Goal: Find specific page/section: Find specific page/section

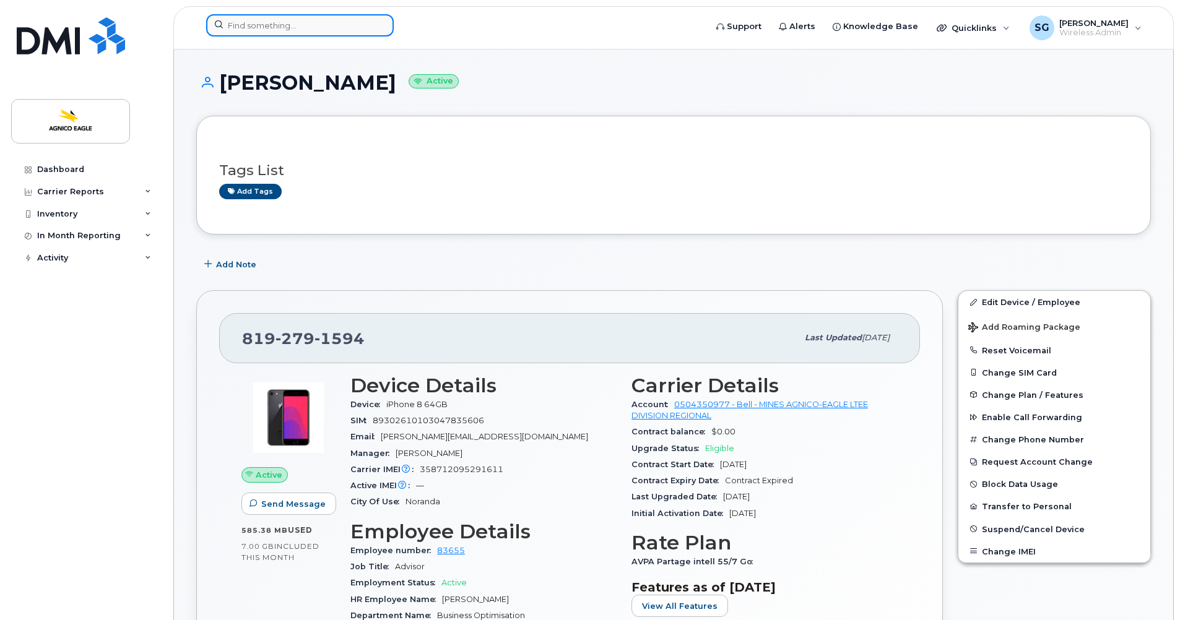
click at [279, 25] on input at bounding box center [300, 25] width 188 height 22
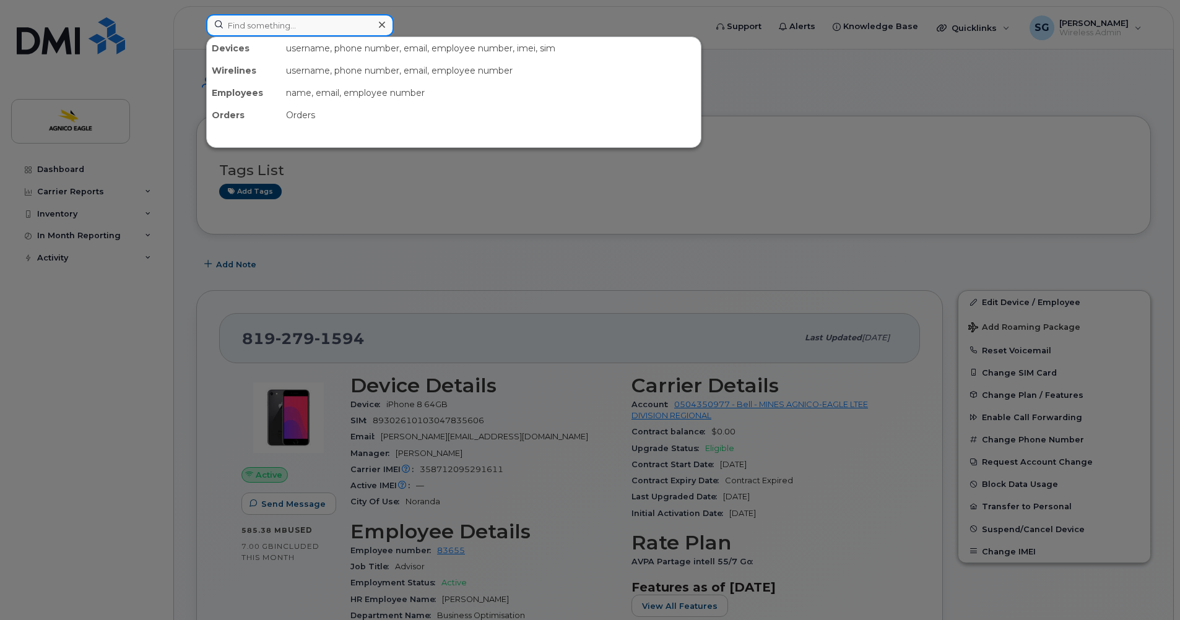
paste input "819-290-1980"
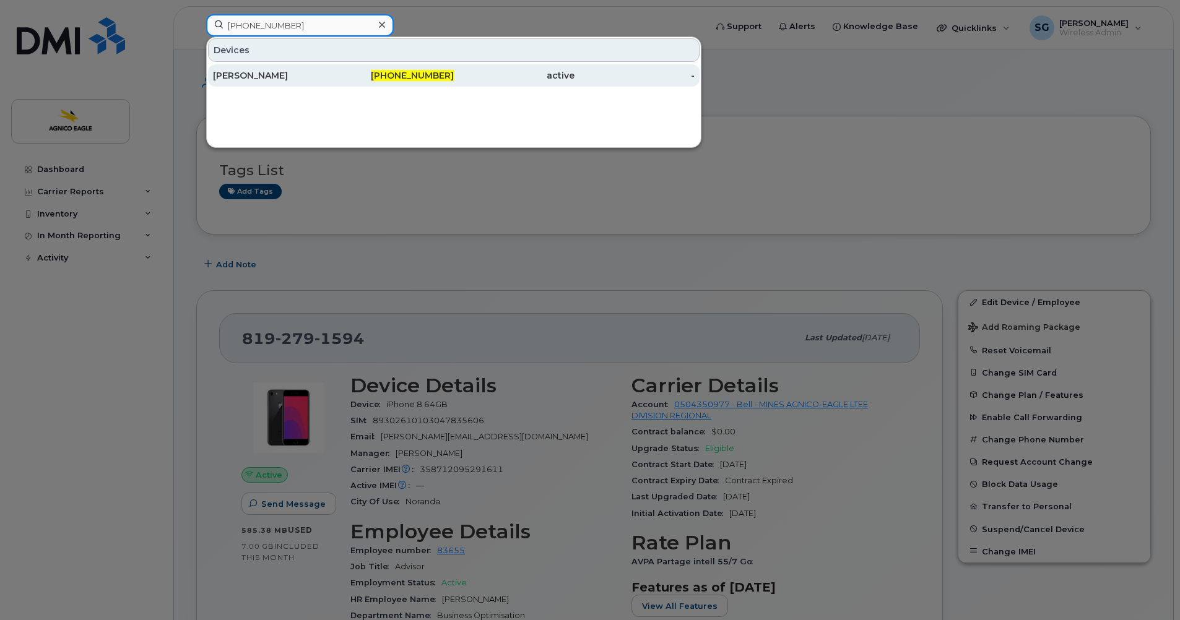
type input "819-290-1980"
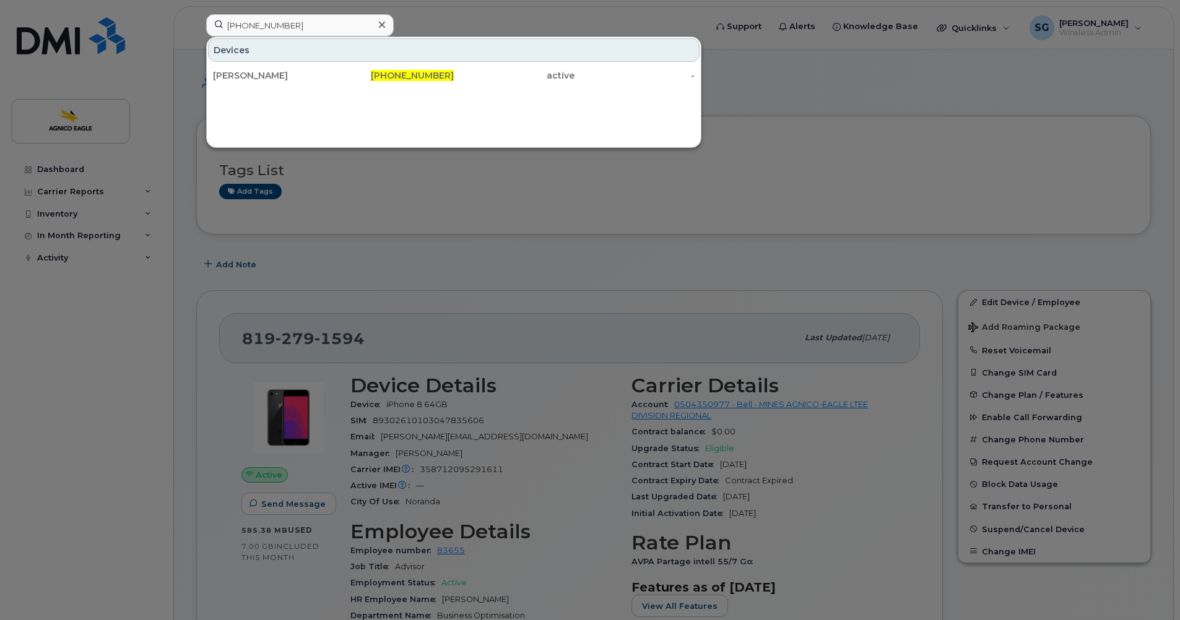
drag, startPoint x: 411, startPoint y: 72, endPoint x: 29, endPoint y: 129, distance: 385.8
click at [411, 72] on span "819-290-1980" at bounding box center [412, 75] width 83 height 11
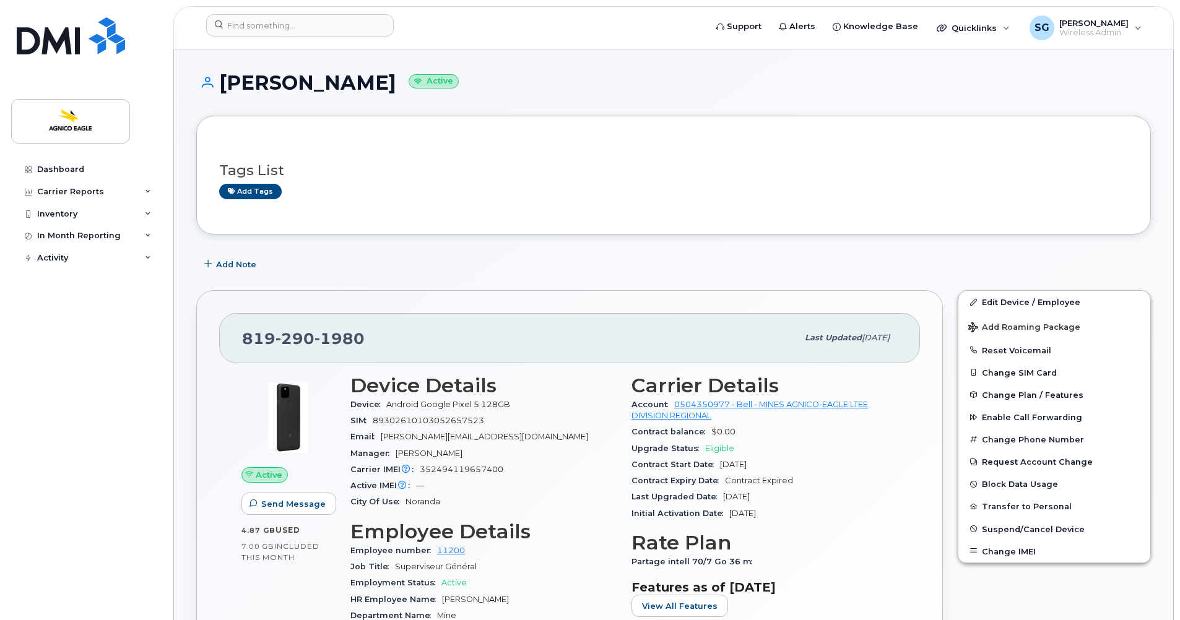
click at [138, 336] on div "Dashboard Carrier Reports Monthly Billing Roaming Reports Suspended Devices Sus…" at bounding box center [87, 380] width 153 height 443
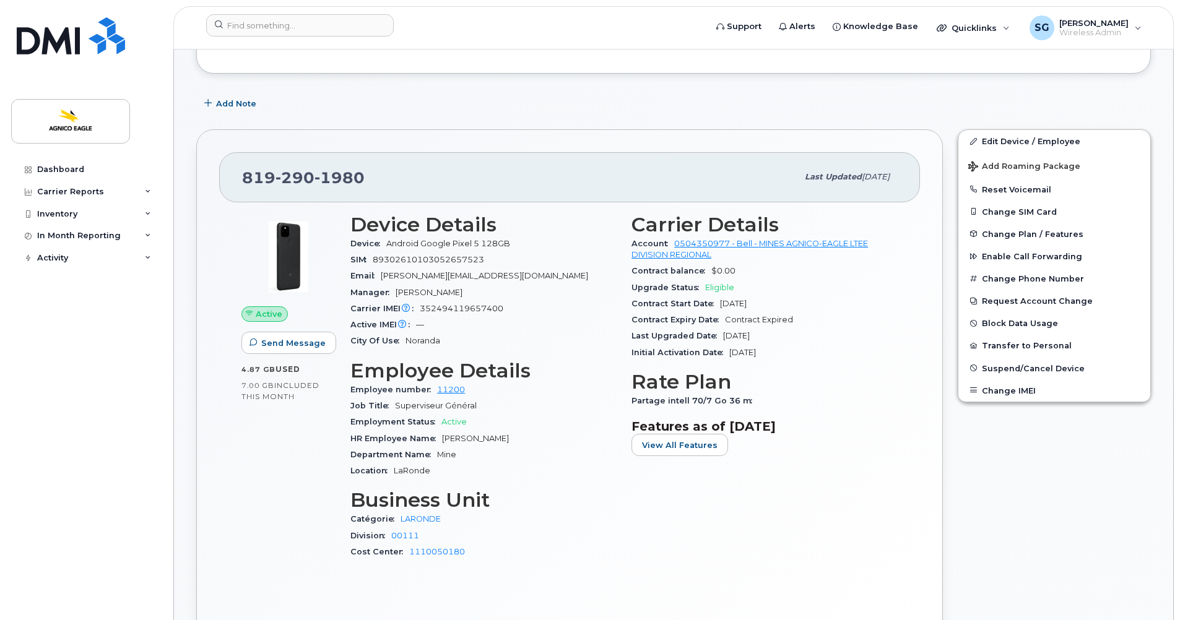
scroll to position [144, 0]
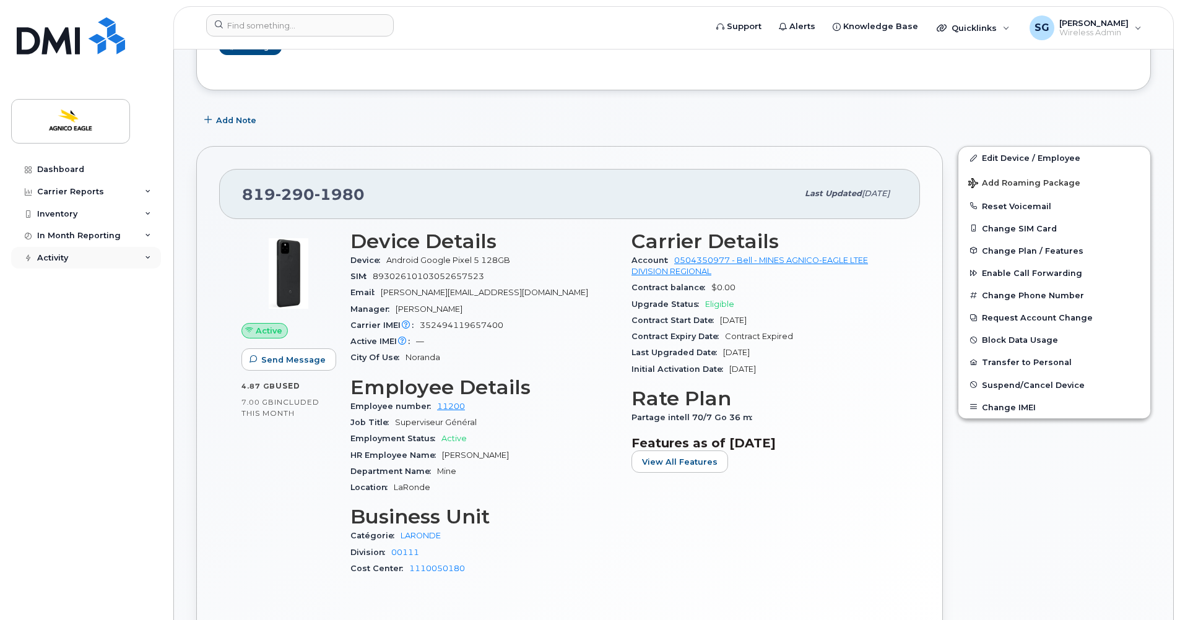
drag, startPoint x: 56, startPoint y: 271, endPoint x: 60, endPoint y: 259, distance: 13.1
click at [56, 271] on div "Dashboard Carrier Reports Monthly Billing Roaming Reports Suspended Devices Sus…" at bounding box center [87, 380] width 153 height 443
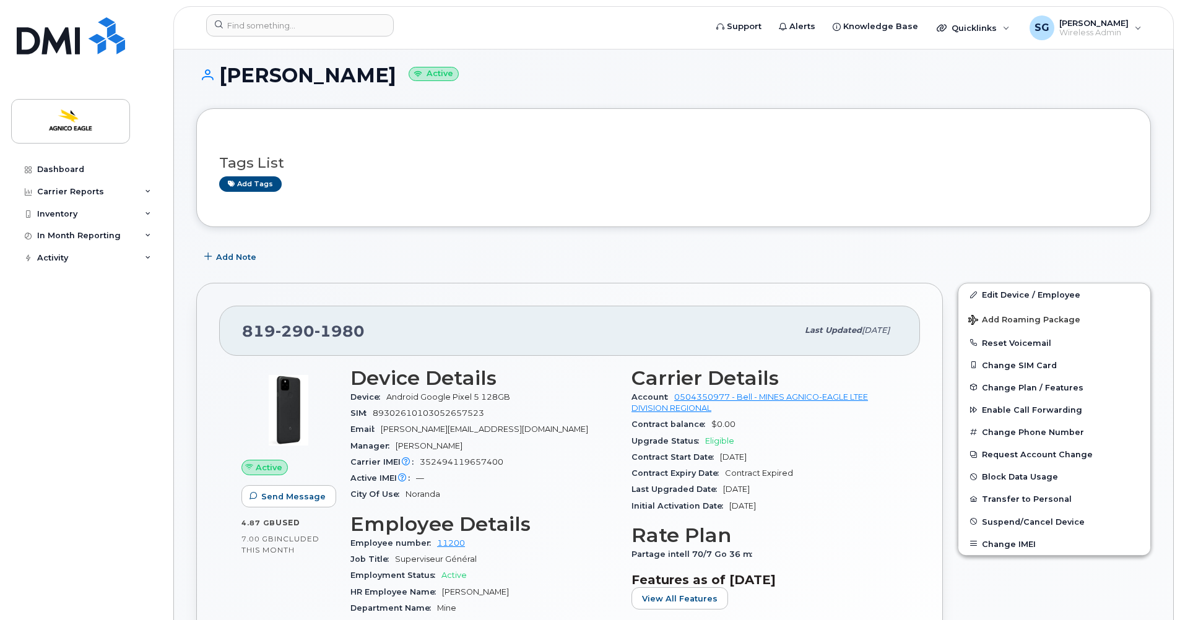
scroll to position [0, 0]
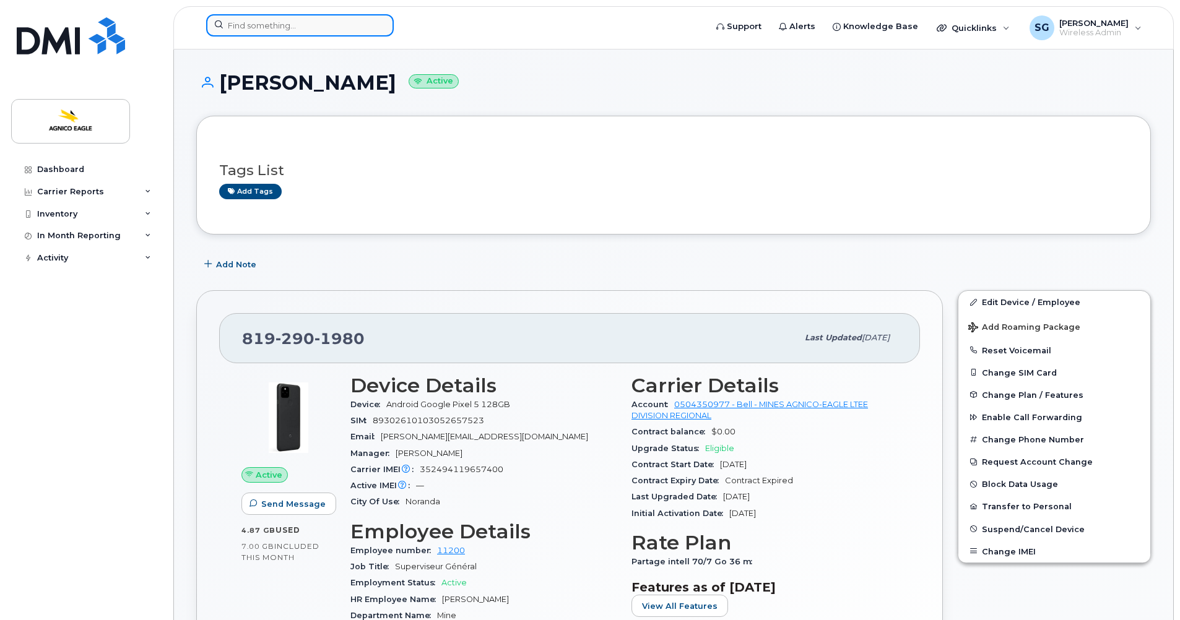
click at [305, 27] on input at bounding box center [300, 25] width 188 height 22
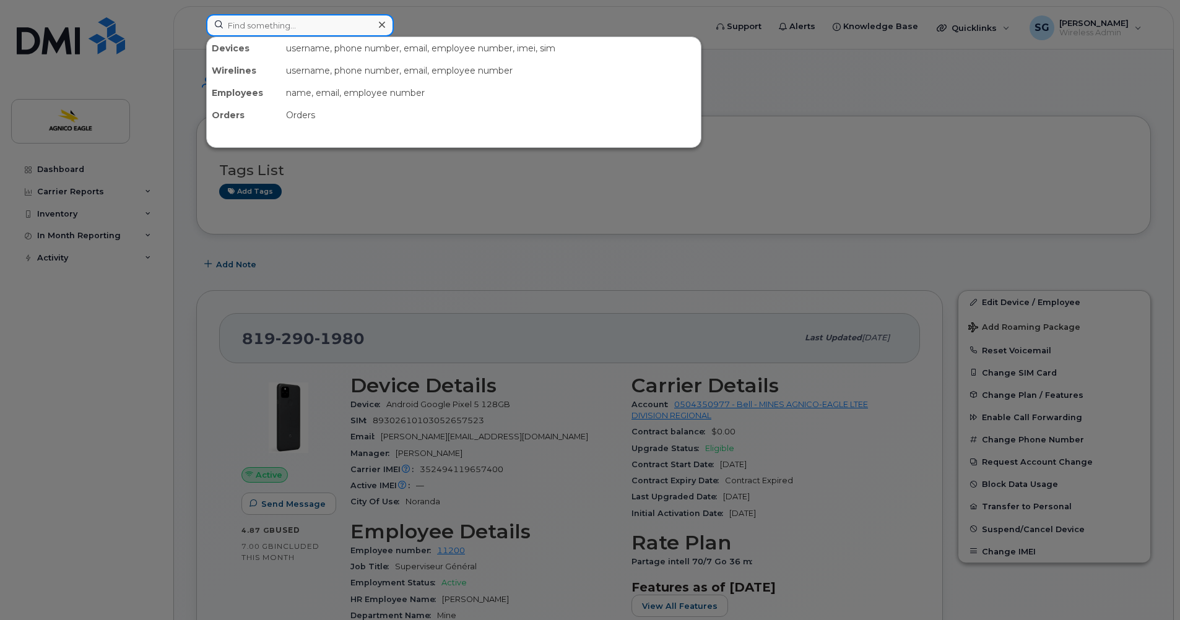
paste input "[PHONE_NUMBER]"
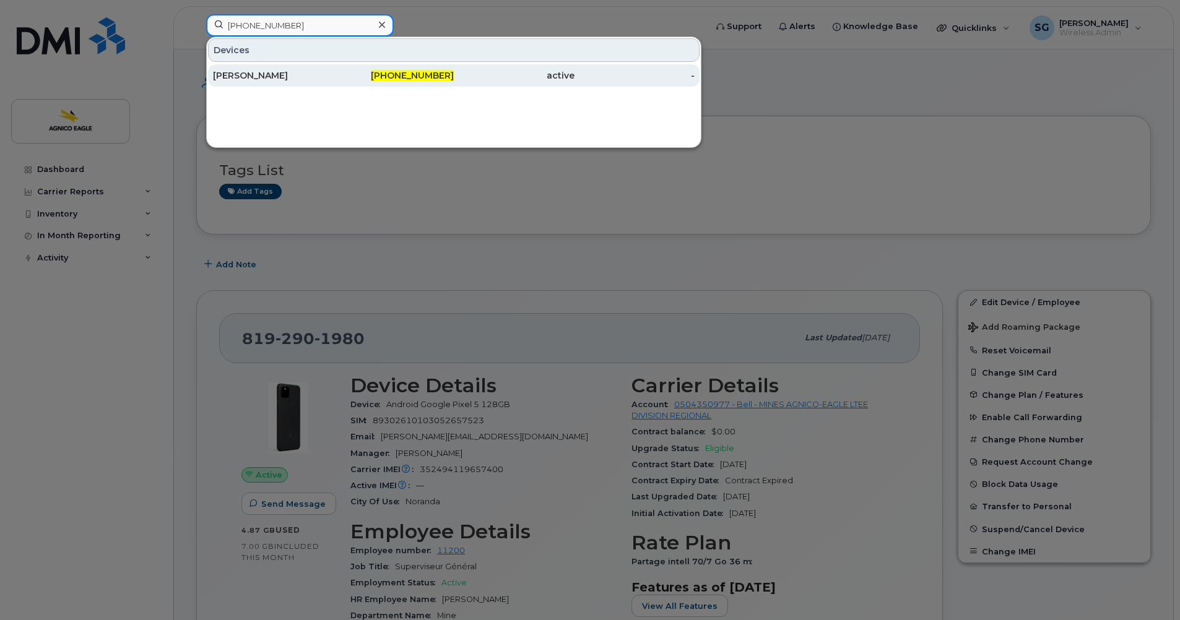
type input "[PHONE_NUMBER]"
click at [414, 77] on span "819-279-1594" at bounding box center [412, 75] width 83 height 11
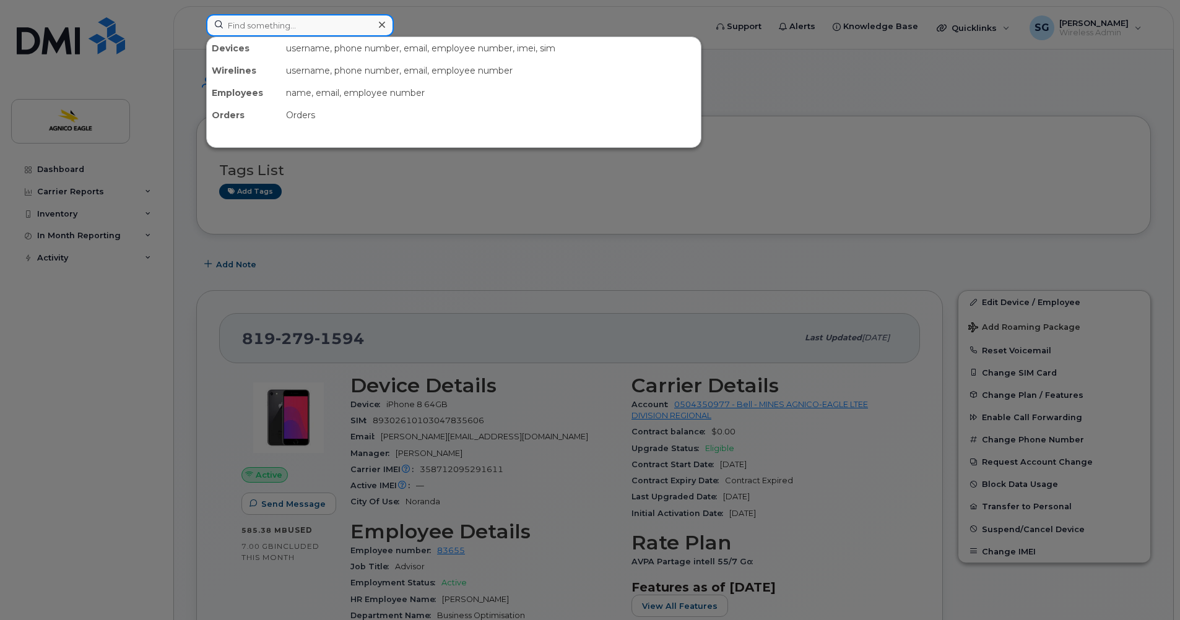
click at [357, 28] on input at bounding box center [300, 25] width 188 height 22
paste input "819-355-2839, 819-860-1874 et 819-651-3758"
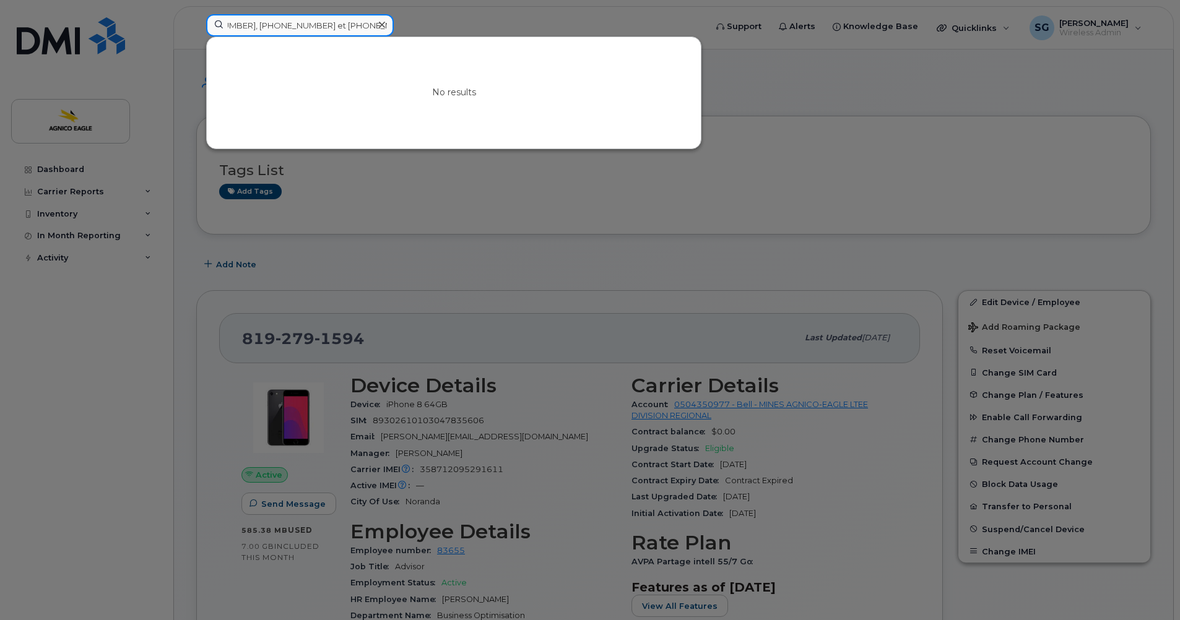
type input "819-355-2839, 819-860-1874 et 819-651-3758"
click at [380, 22] on icon at bounding box center [382, 25] width 6 height 10
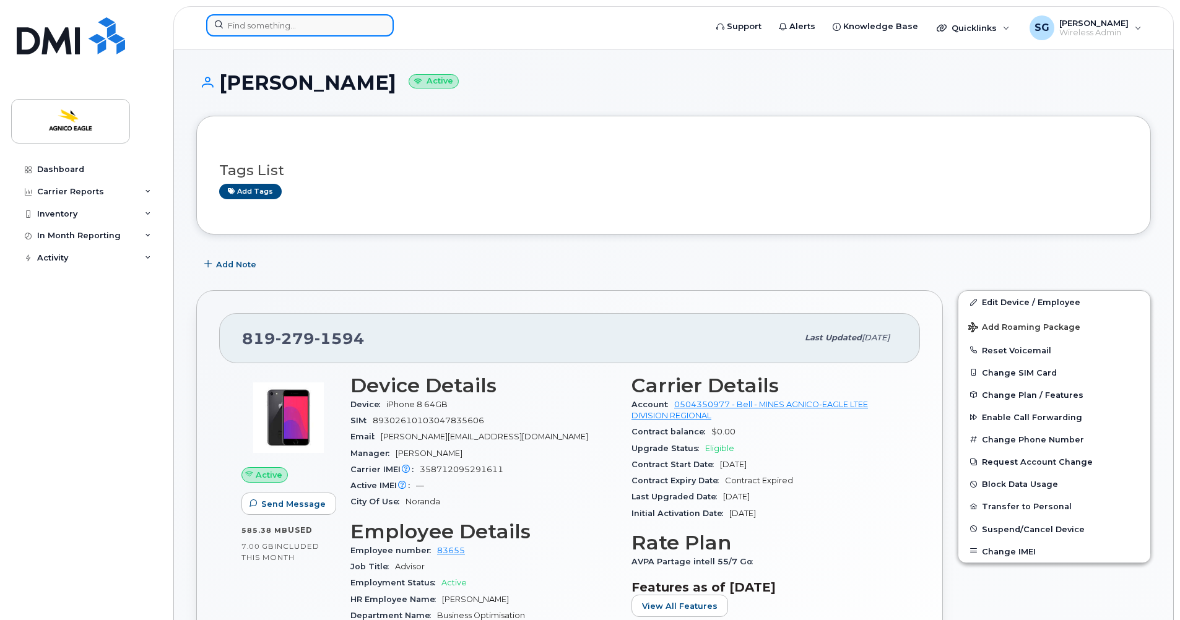
click at [282, 23] on input at bounding box center [300, 25] width 188 height 22
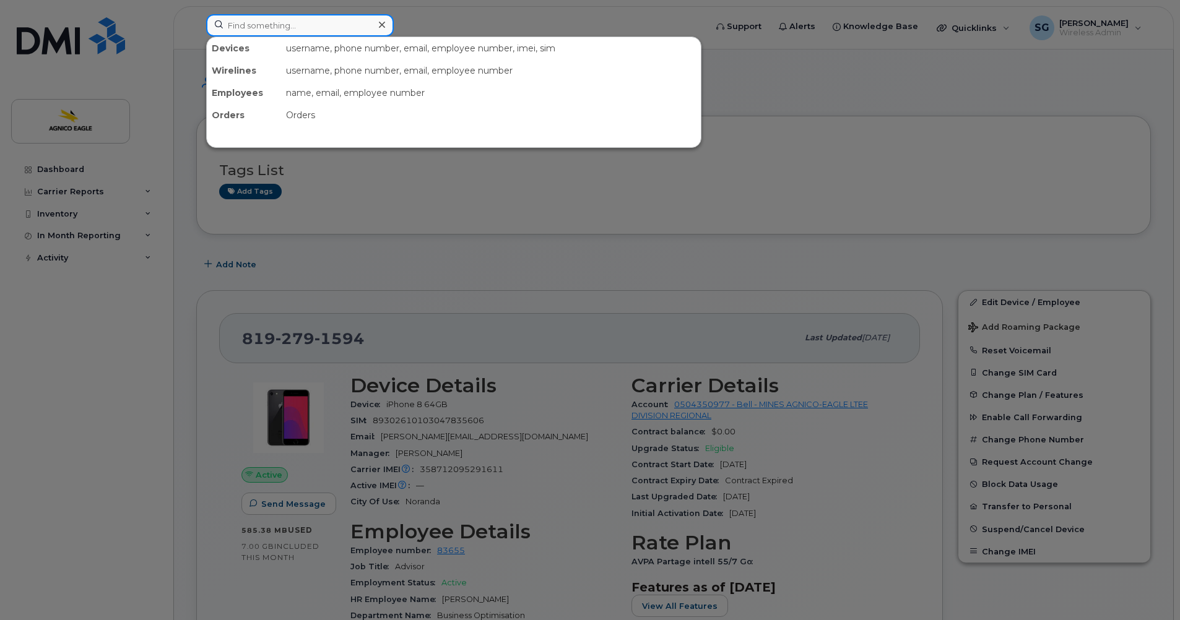
paste input "819-355-2839"
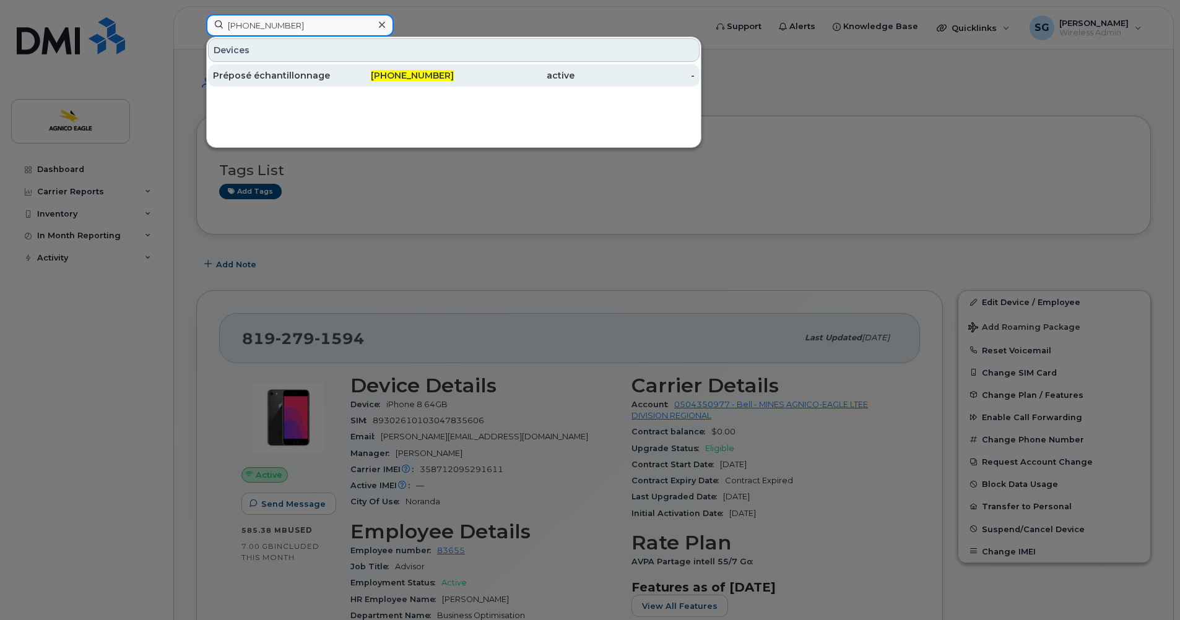
type input "819-355-2839"
click at [290, 75] on div "Préposé échantillonnage" at bounding box center [273, 75] width 121 height 12
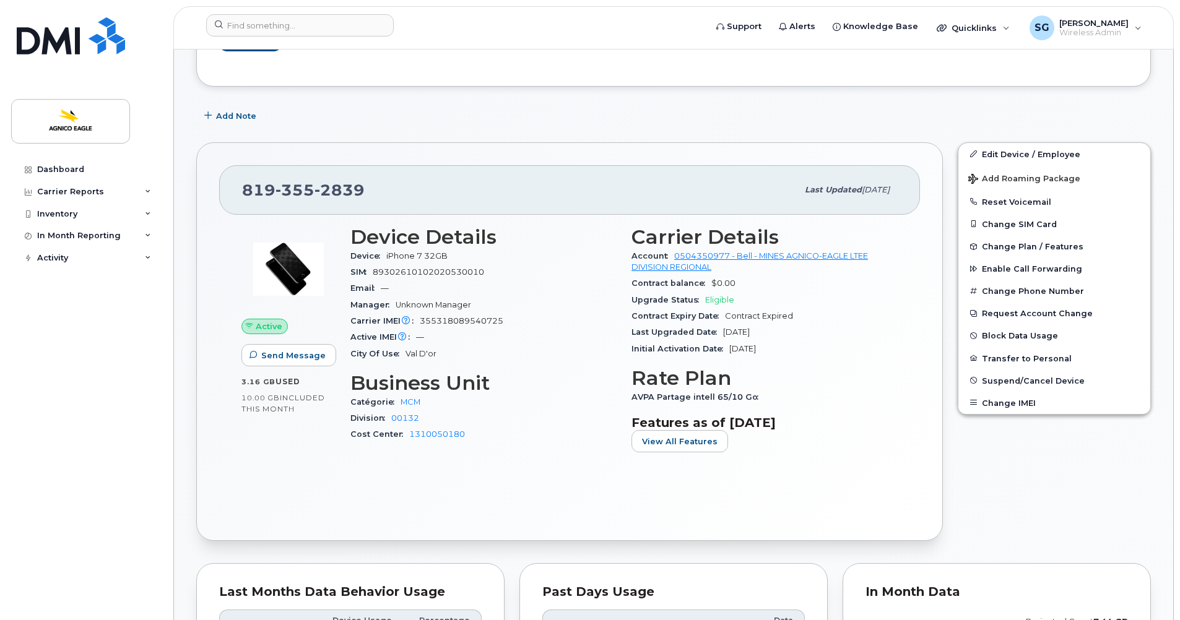
scroll to position [185, 0]
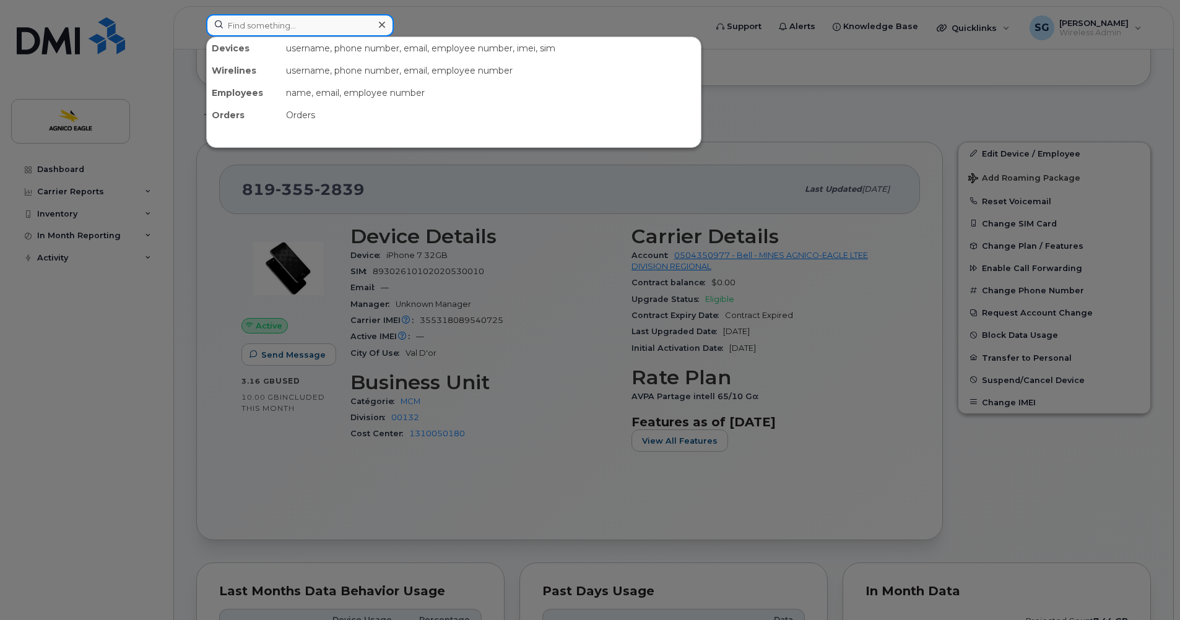
click at [329, 24] on input at bounding box center [300, 25] width 188 height 22
paste input "819-860-1874"
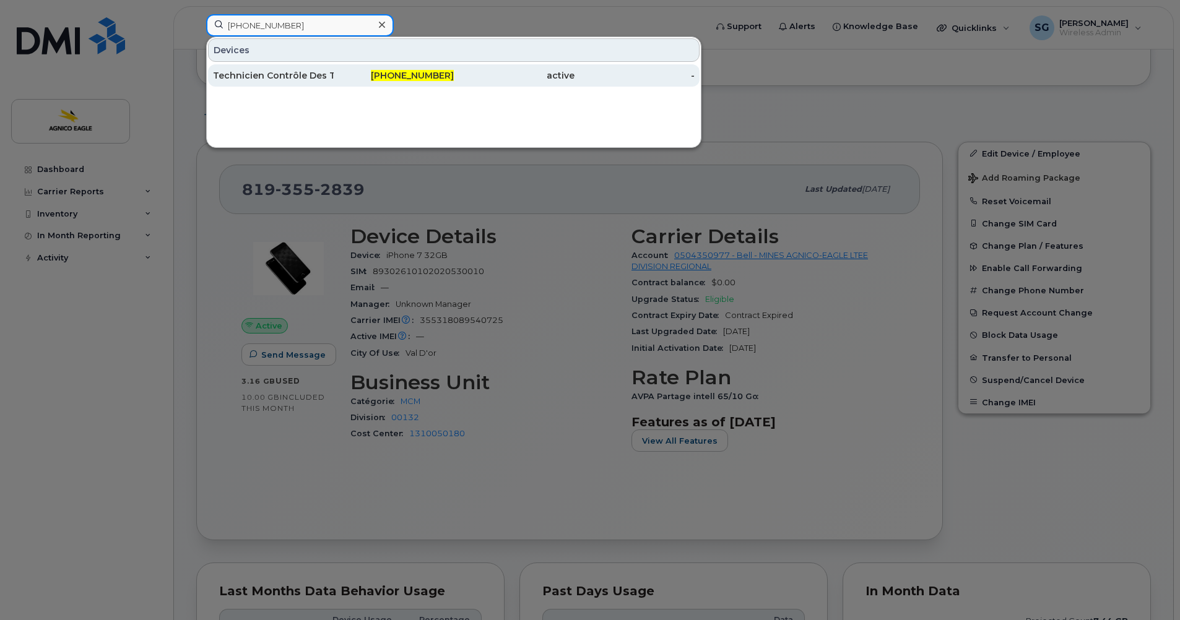
type input "819-860-1874"
click at [415, 77] on span "819-860-1874" at bounding box center [412, 75] width 83 height 11
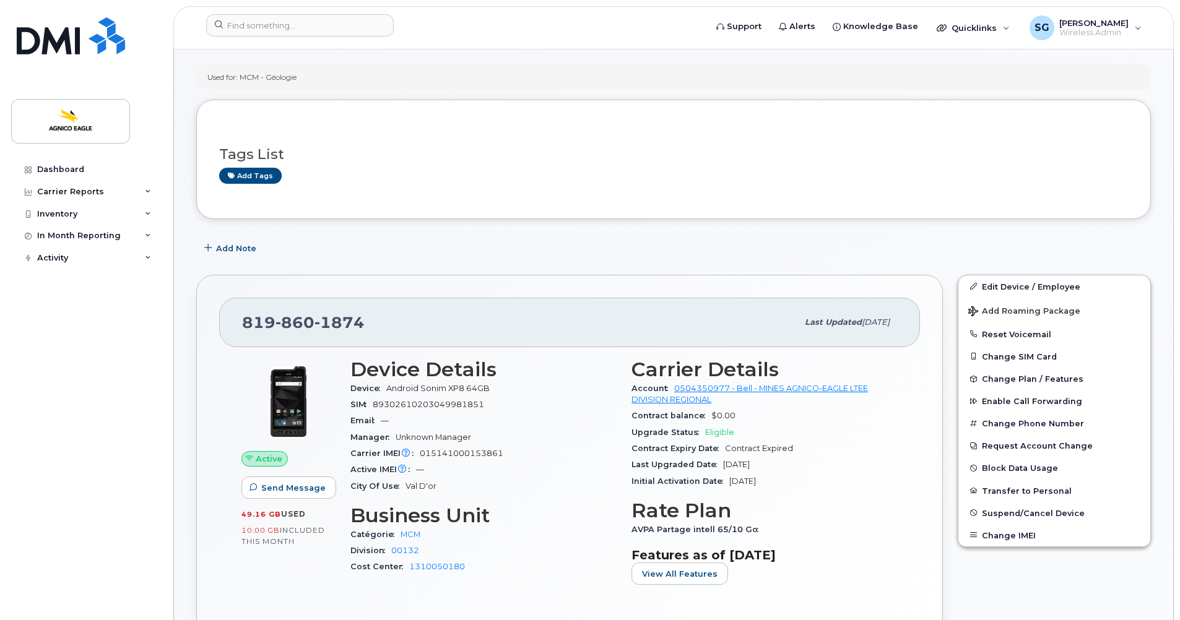
scroll to position [53, 0]
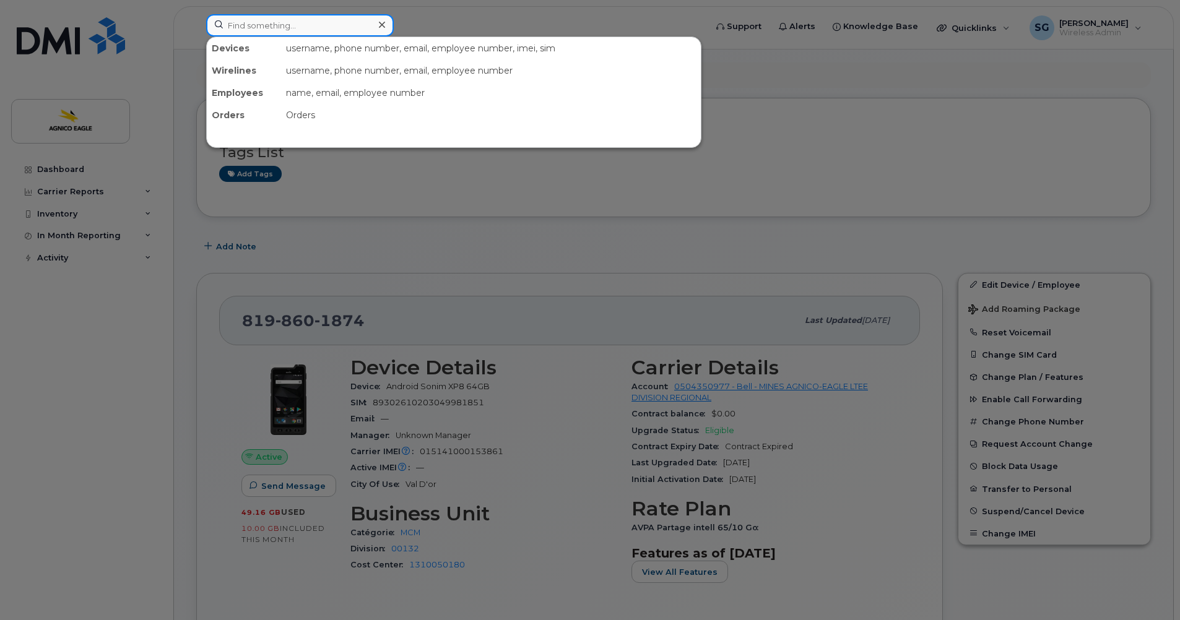
click at [328, 28] on input at bounding box center [300, 25] width 188 height 22
paste input "819-651-3758"
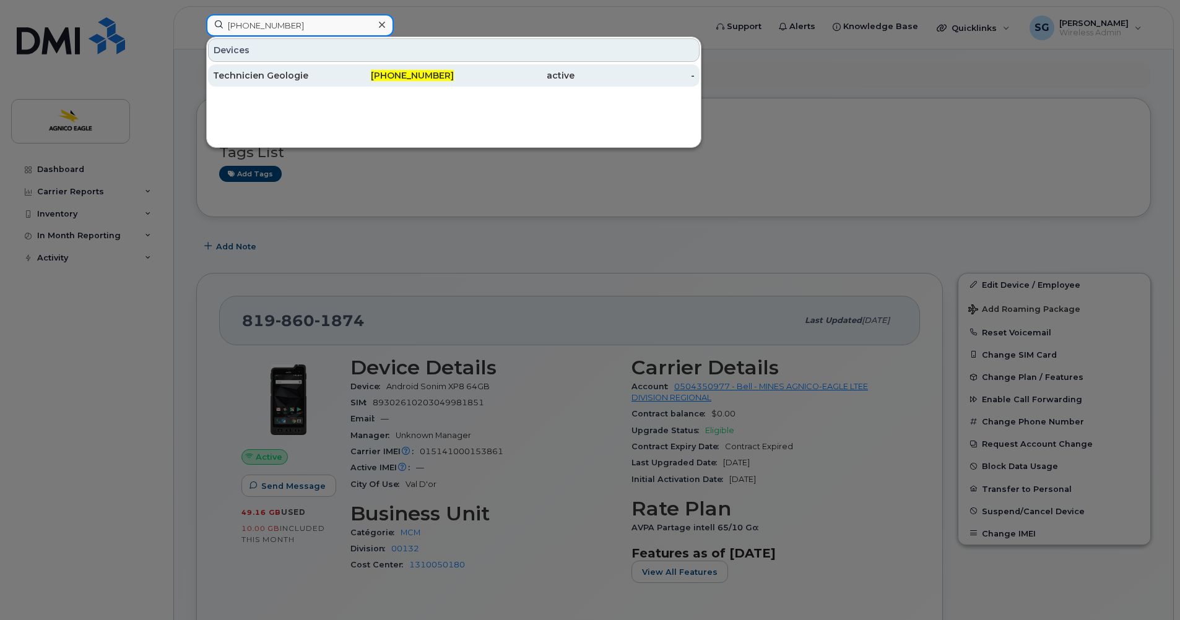
type input "819-651-3758"
click at [269, 79] on div "Technicien Geologie" at bounding box center [273, 75] width 121 height 12
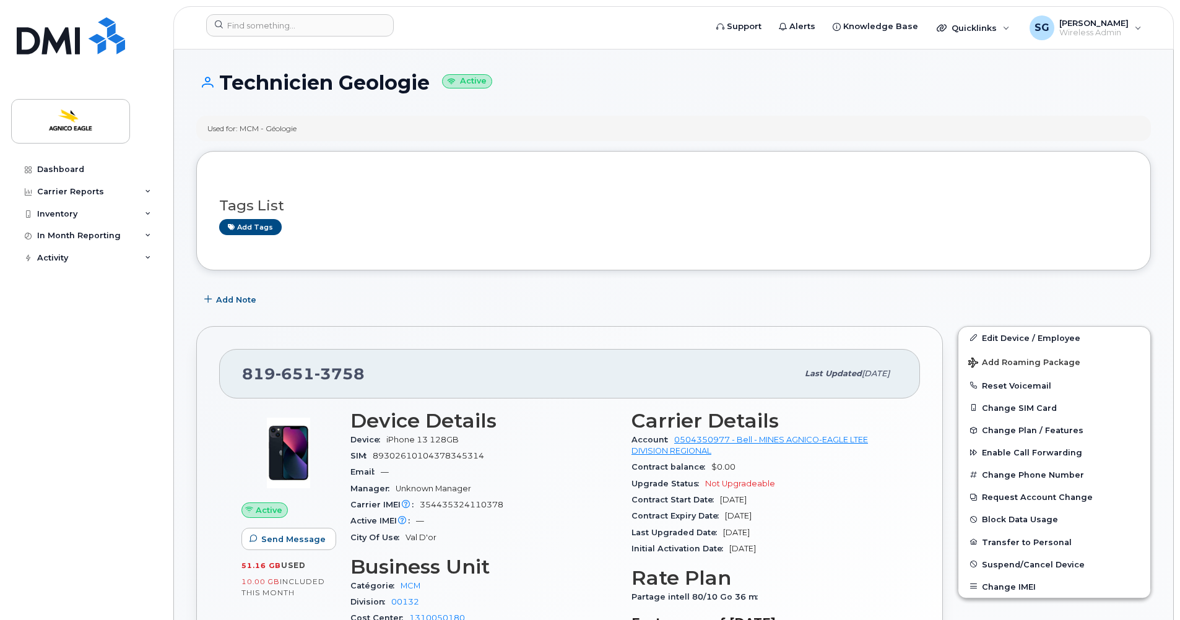
click at [81, 373] on div "Dashboard Carrier Reports Monthly Billing Roaming Reports Suspended Devices Sus…" at bounding box center [87, 380] width 153 height 443
drag, startPoint x: 364, startPoint y: 369, endPoint x: 220, endPoint y: 359, distance: 144.0
click at [230, 367] on div "819 651 3758 Last updated Oct 03, 2025" at bounding box center [569, 374] width 701 height 50
copy span "819 651 3758"
click at [58, 385] on div "Dashboard Carrier Reports Monthly Billing Roaming Reports Suspended Devices Sus…" at bounding box center [87, 380] width 153 height 443
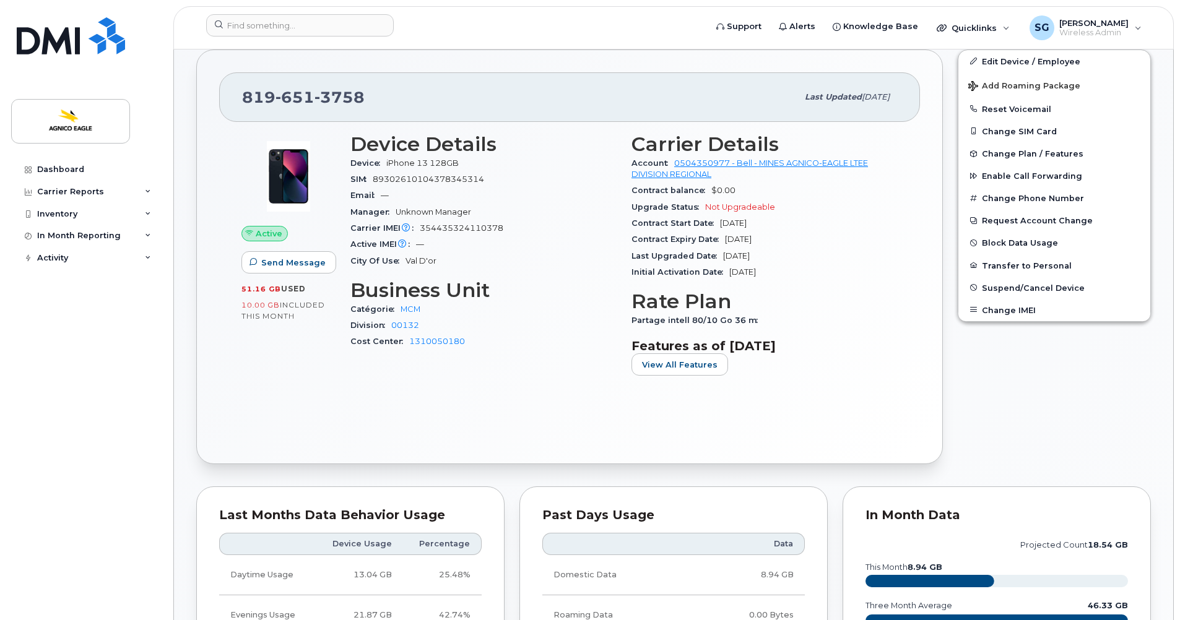
scroll to position [277, 0]
drag, startPoint x: 107, startPoint y: 445, endPoint x: 100, endPoint y: 443, distance: 6.9
click at [107, 445] on div "Dashboard Carrier Reports Monthly Billing Roaming Reports Suspended Devices Sus…" at bounding box center [87, 380] width 153 height 443
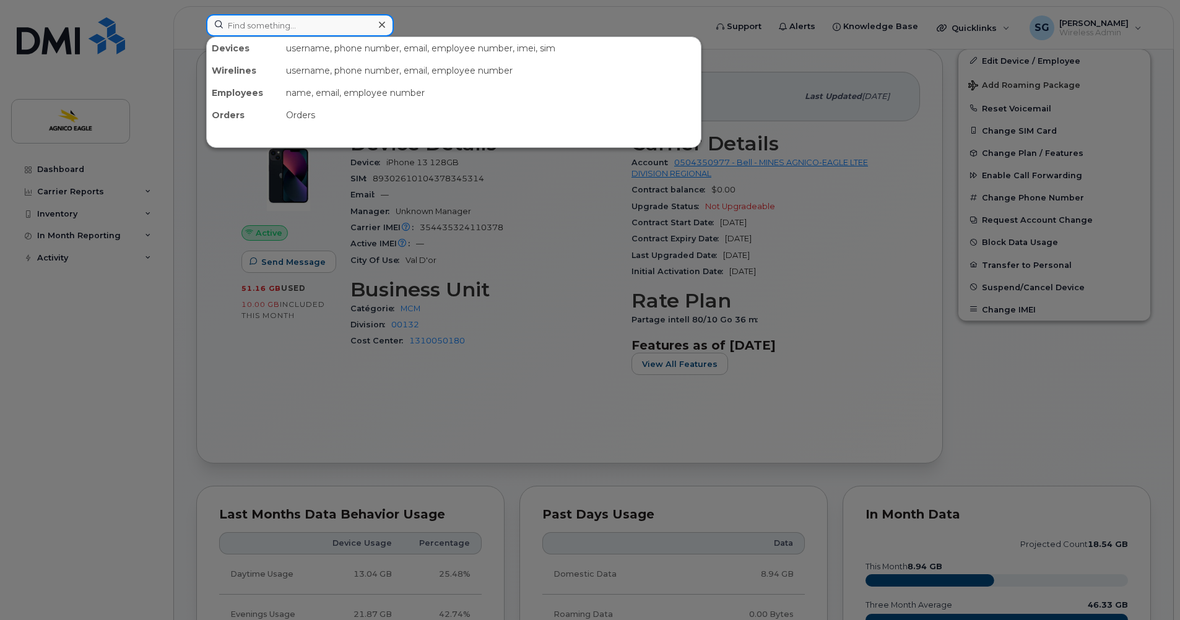
click at [324, 23] on input at bounding box center [300, 25] width 188 height 22
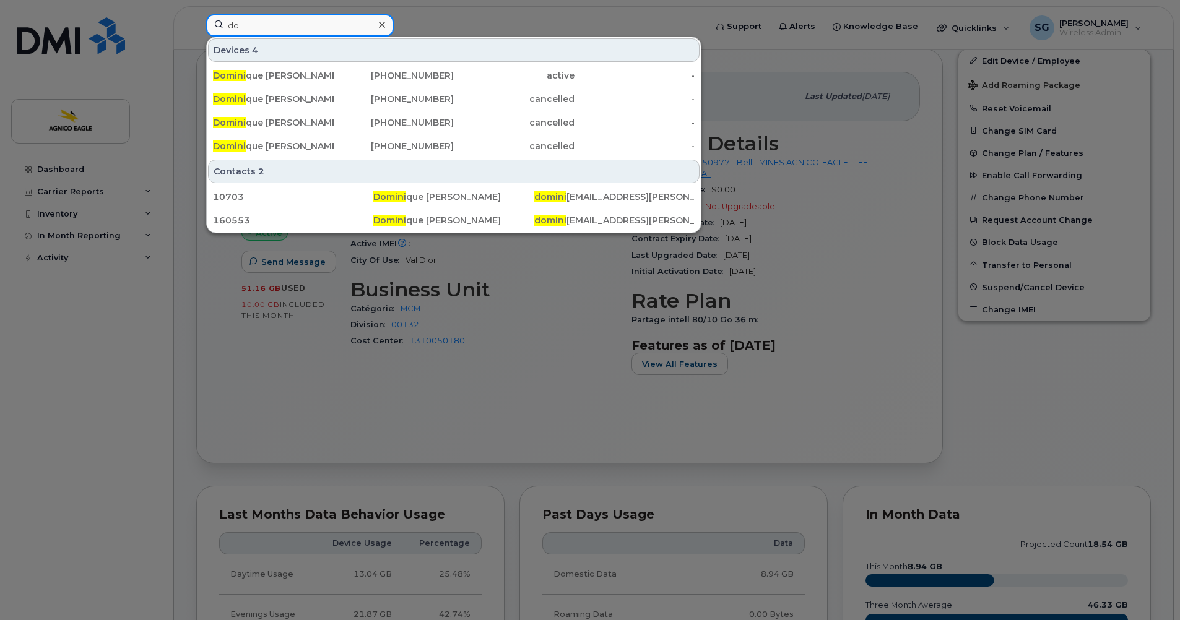
type input "d"
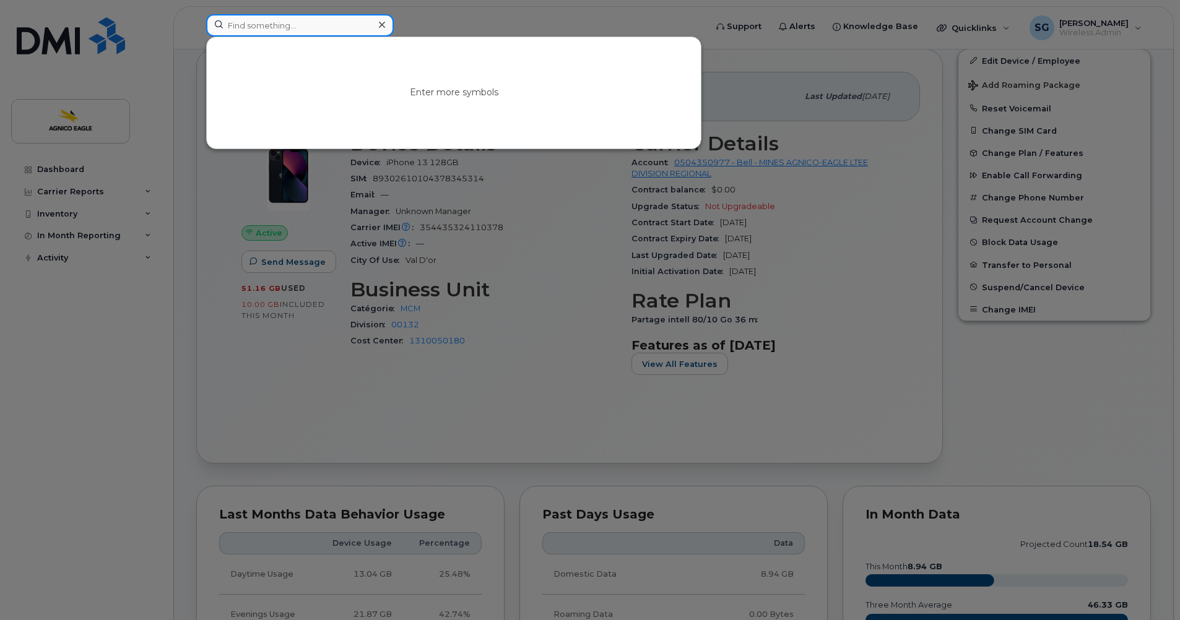
click at [326, 25] on input at bounding box center [300, 25] width 188 height 22
paste input "416-559-1229"
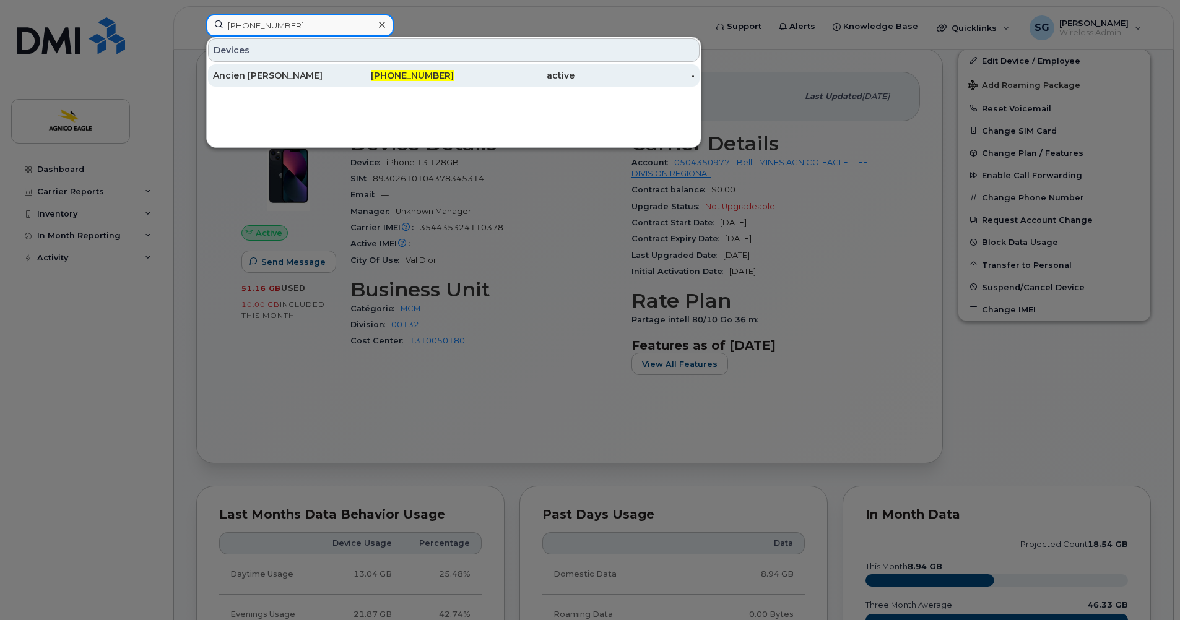
type input "416-559-1229"
click at [420, 78] on span "416-559-1229" at bounding box center [412, 75] width 83 height 11
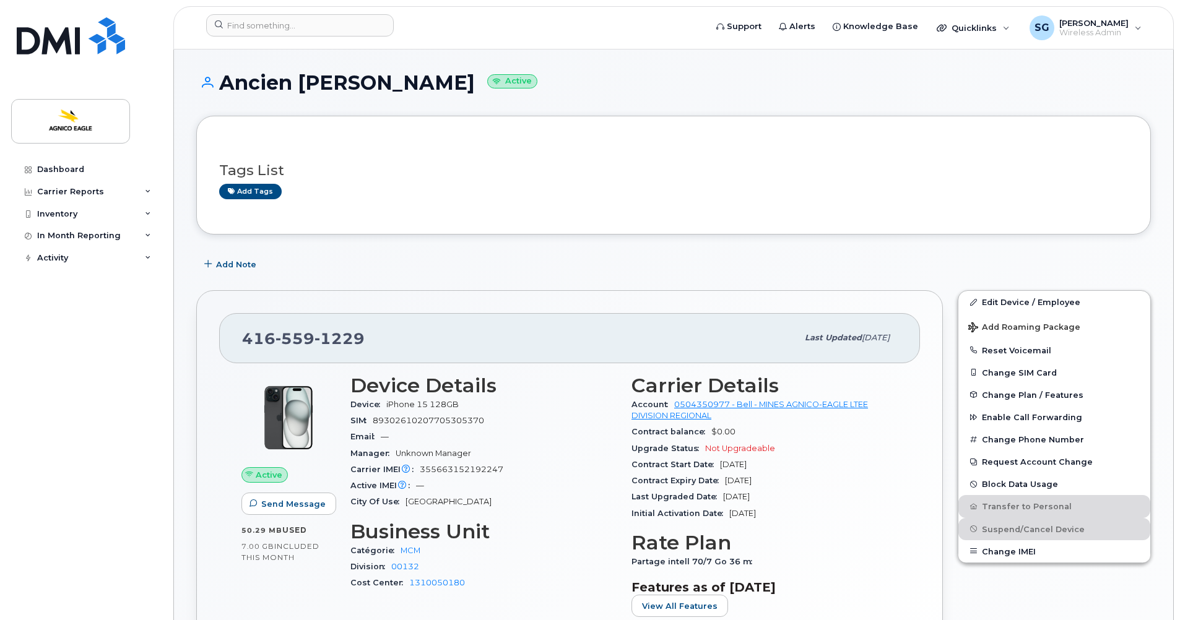
click at [54, 356] on div "Dashboard Carrier Reports Monthly Billing Roaming Reports Suspended Devices Sus…" at bounding box center [87, 380] width 153 height 443
drag, startPoint x: 370, startPoint y: 339, endPoint x: 237, endPoint y: 334, distance: 133.2
click at [239, 334] on div "416 559 1229 Last updated Oct 03, 2025" at bounding box center [569, 338] width 701 height 50
copy span "416 559 1229"
click at [46, 328] on div "Dashboard Carrier Reports Monthly Billing Roaming Reports Suspended Devices Sus…" at bounding box center [87, 380] width 153 height 443
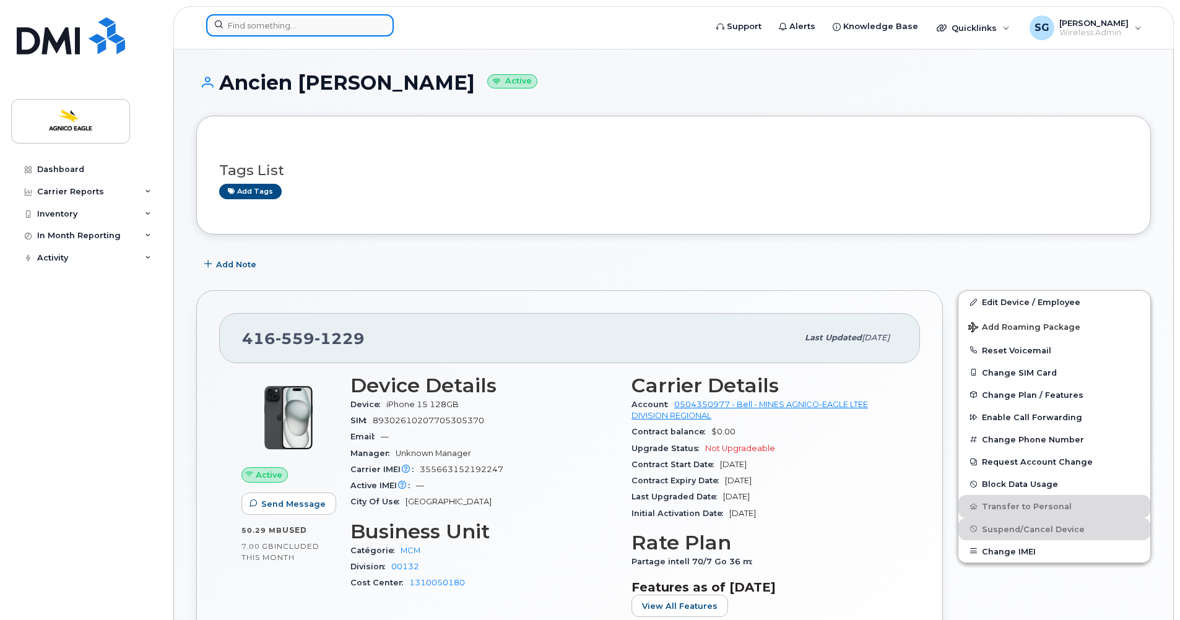
click at [241, 27] on input at bounding box center [300, 25] width 188 height 22
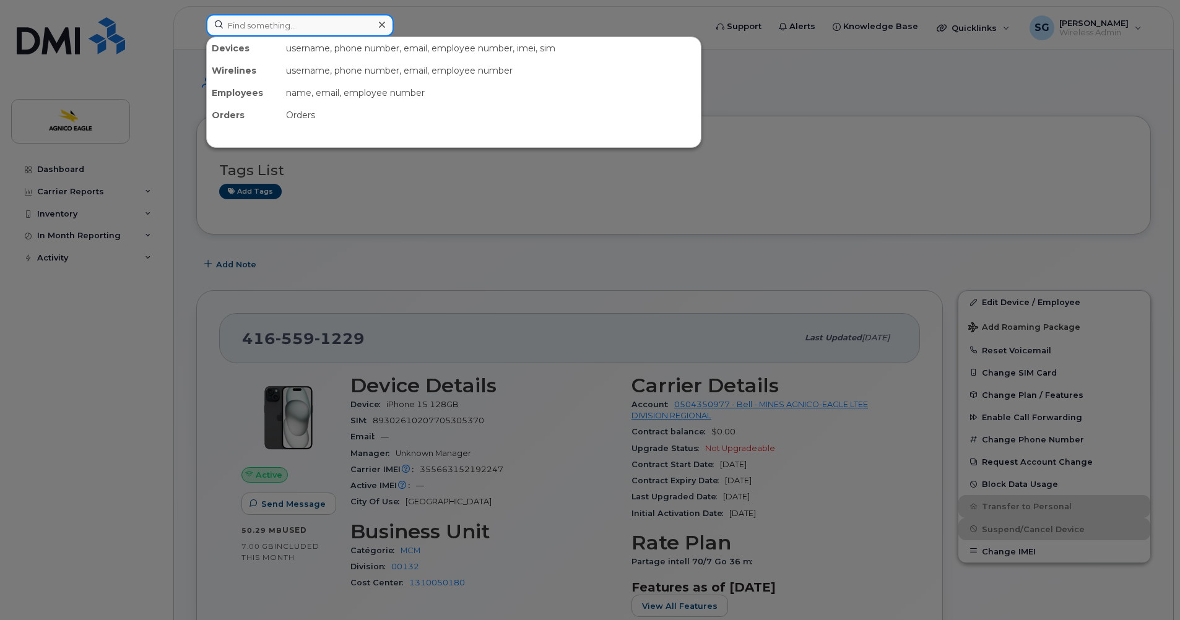
paste input "[PERSON_NAME]"
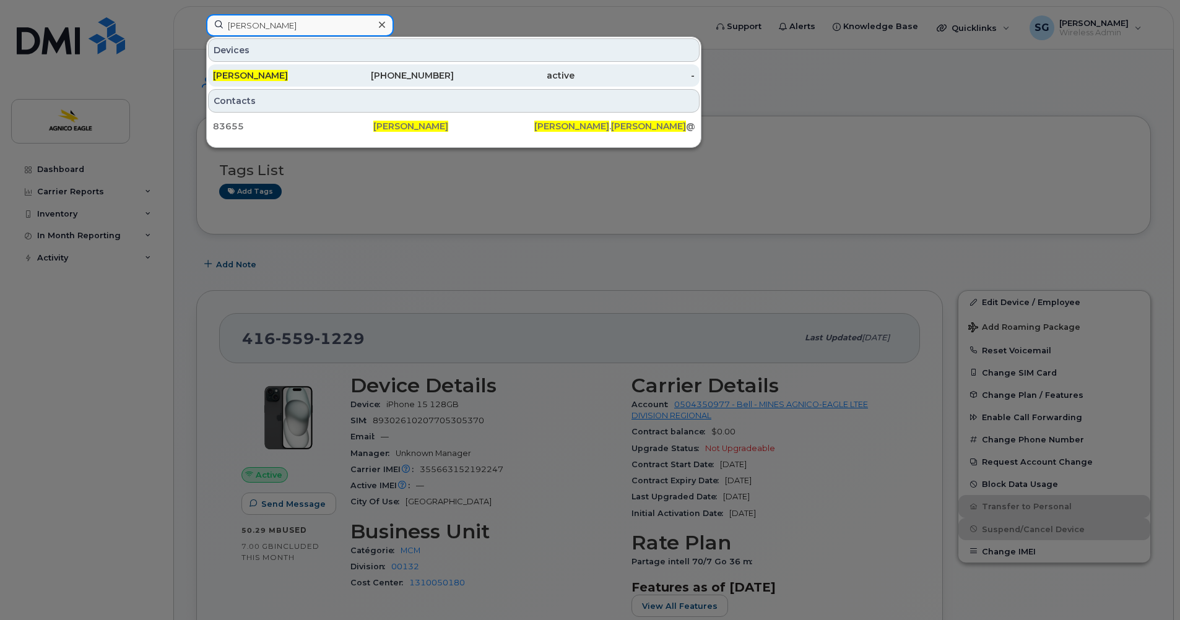
type input "[PERSON_NAME]"
click at [402, 76] on div "819-279-1594" at bounding box center [394, 75] width 121 height 12
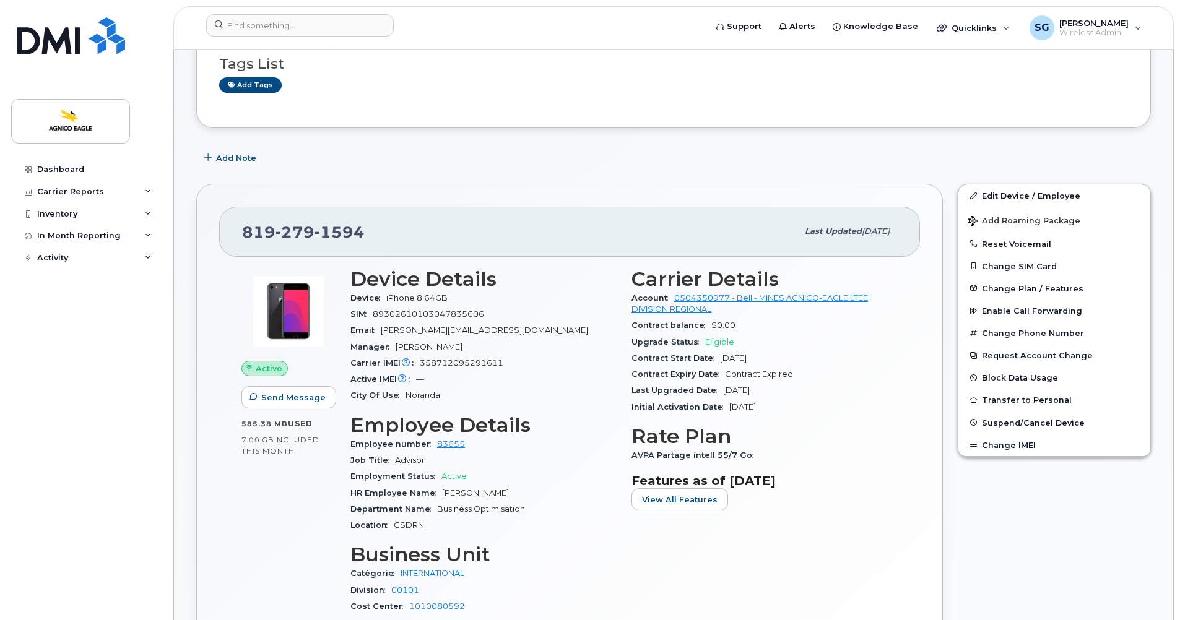
scroll to position [108, 0]
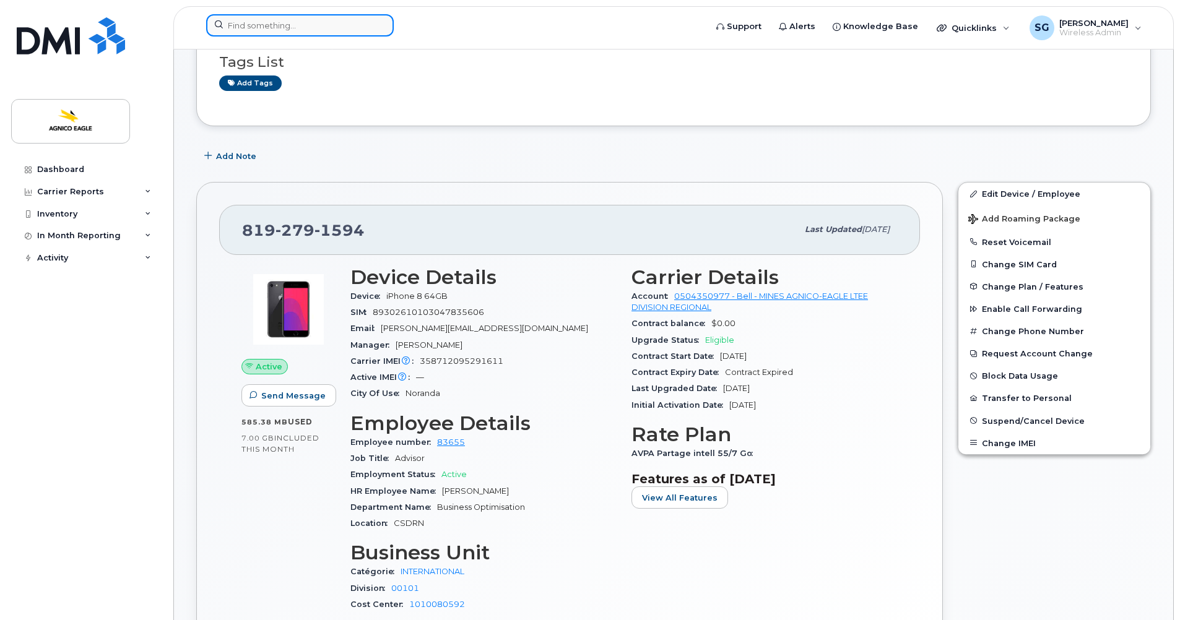
click at [315, 26] on input at bounding box center [300, 25] width 188 height 22
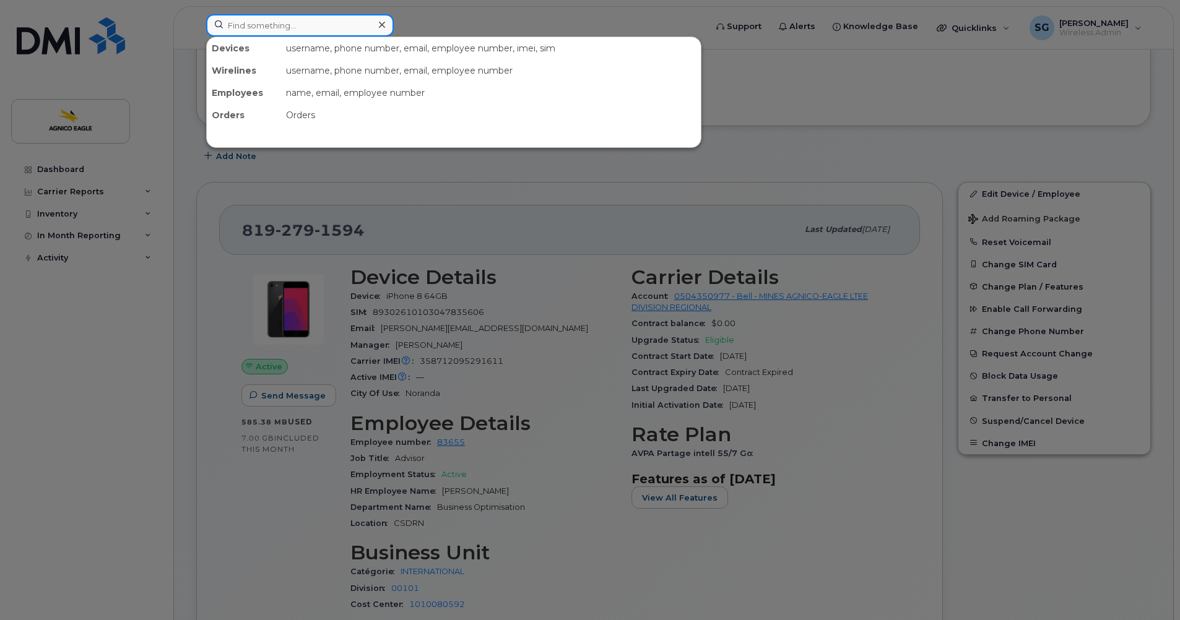
paste input "819-290-1980"
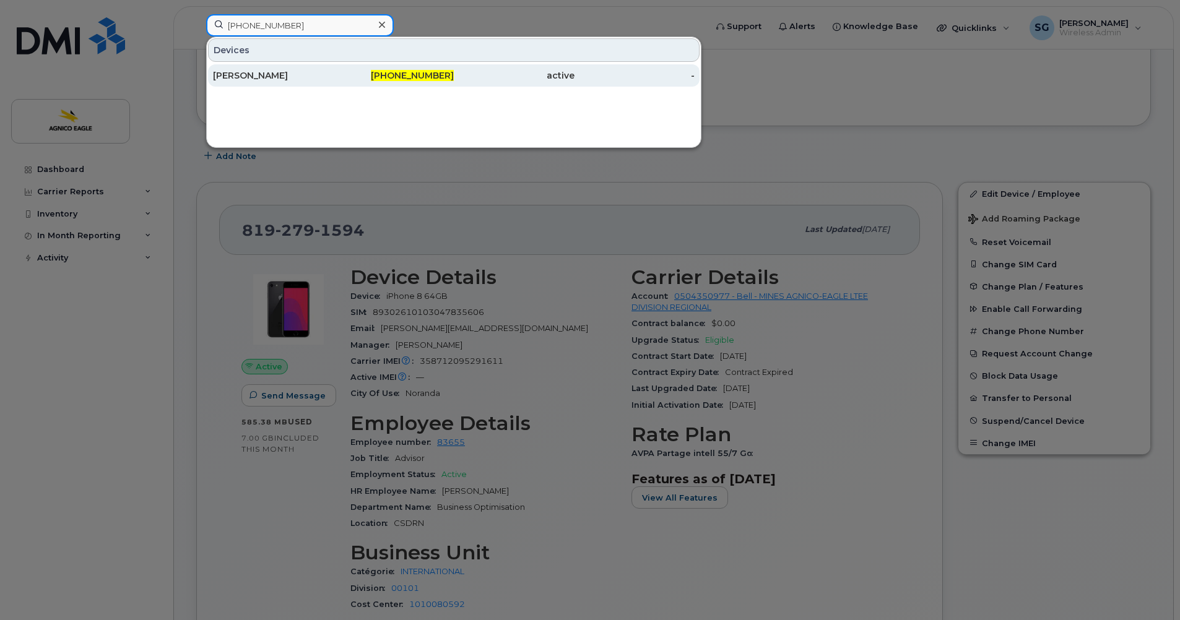
type input "819-290-1980"
click at [425, 76] on span "819-290-1980" at bounding box center [412, 75] width 83 height 11
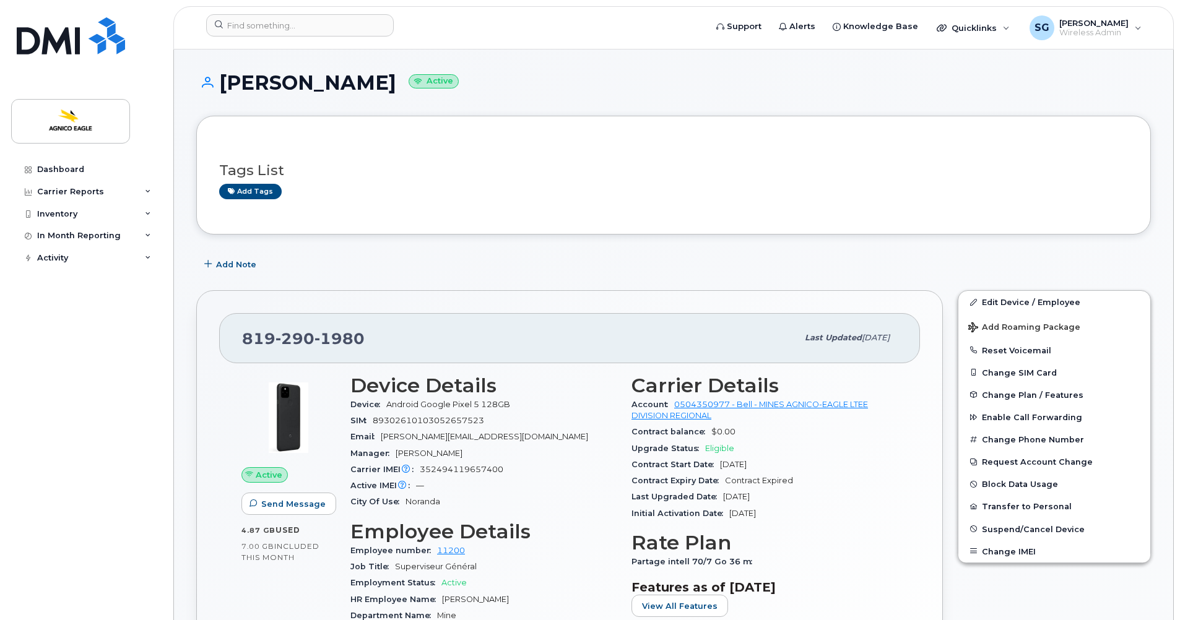
drag, startPoint x: 421, startPoint y: 85, endPoint x: 225, endPoint y: 76, distance: 195.9
click at [225, 76] on h1 "[PERSON_NAME] Active" at bounding box center [673, 83] width 955 height 22
copy h1 "[PERSON_NAME]"
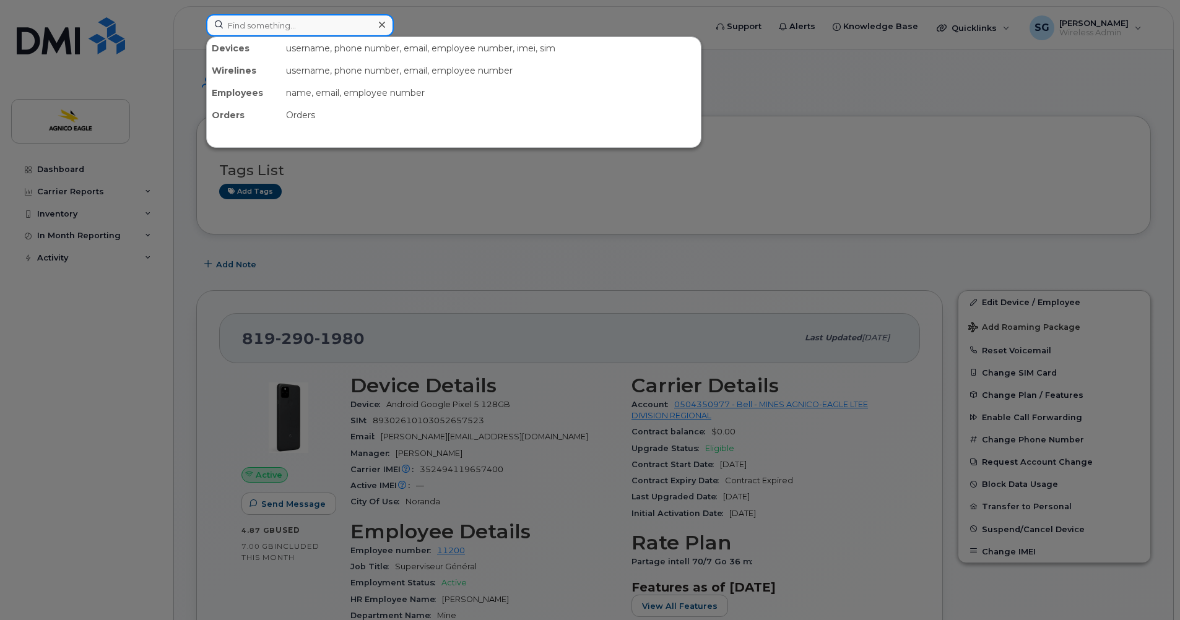
click at [281, 24] on input at bounding box center [300, 25] width 188 height 22
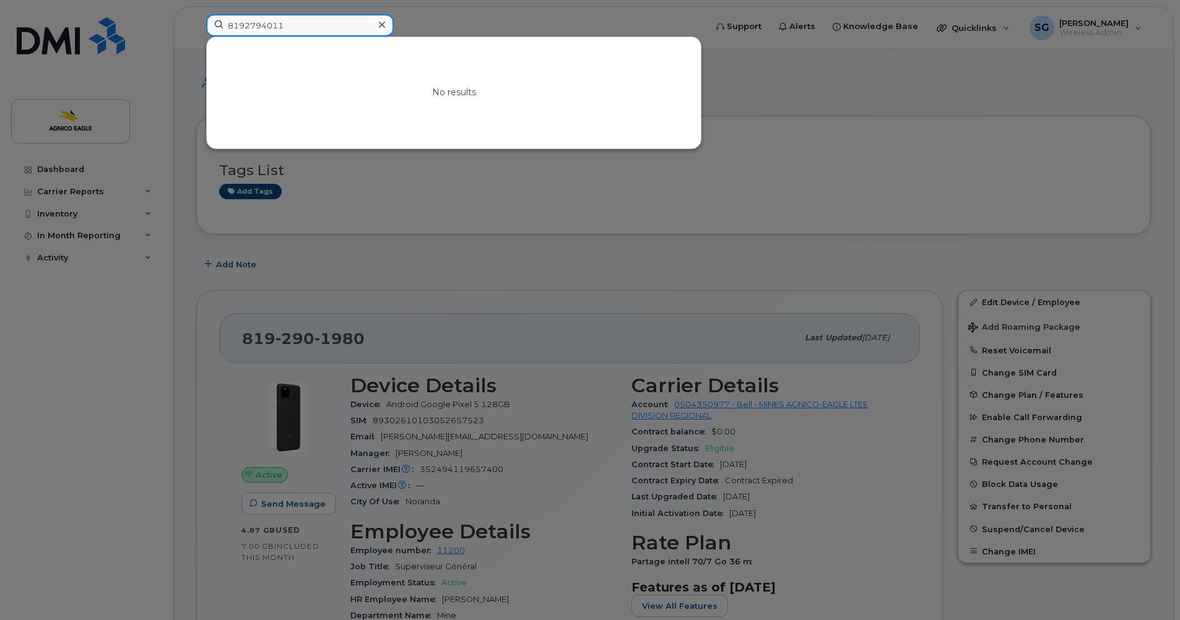
type input "8192794011"
click at [383, 22] on icon at bounding box center [382, 25] width 6 height 10
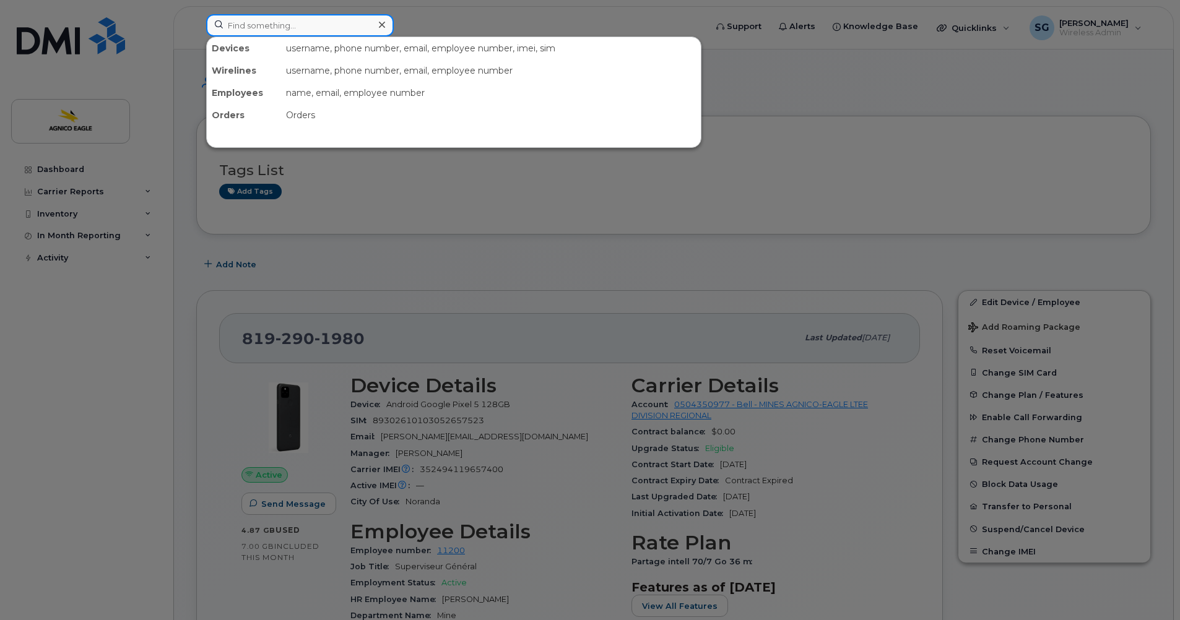
click at [250, 27] on input at bounding box center [300, 25] width 188 height 22
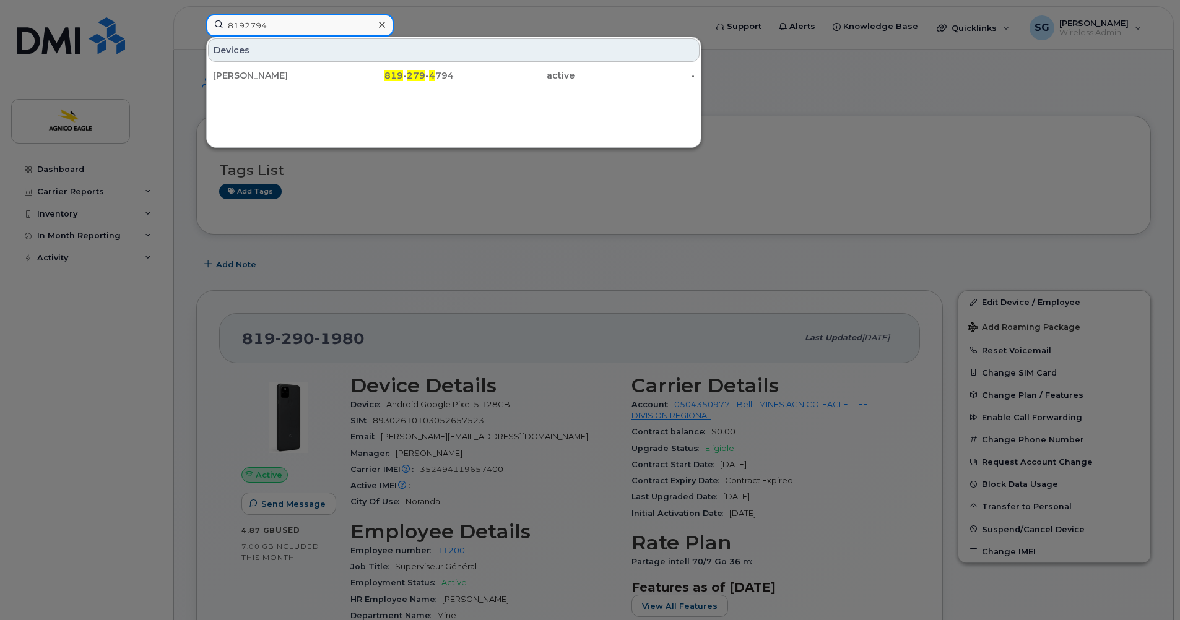
type input "8192794"
click at [79, 310] on div at bounding box center [590, 310] width 1180 height 620
